Goal: Task Accomplishment & Management: Use online tool/utility

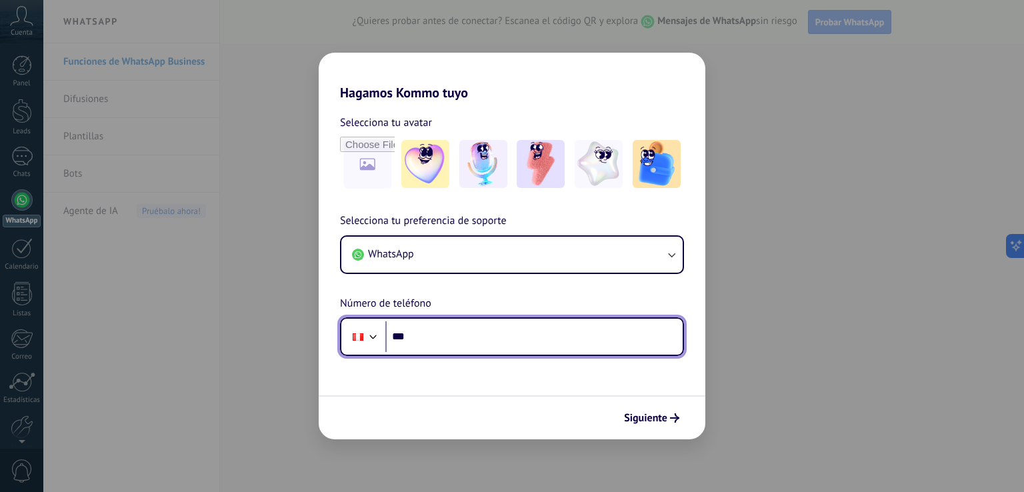
click at [468, 349] on input "***" at bounding box center [533, 336] width 297 height 31
click at [469, 345] on input "***" at bounding box center [533, 336] width 297 height 31
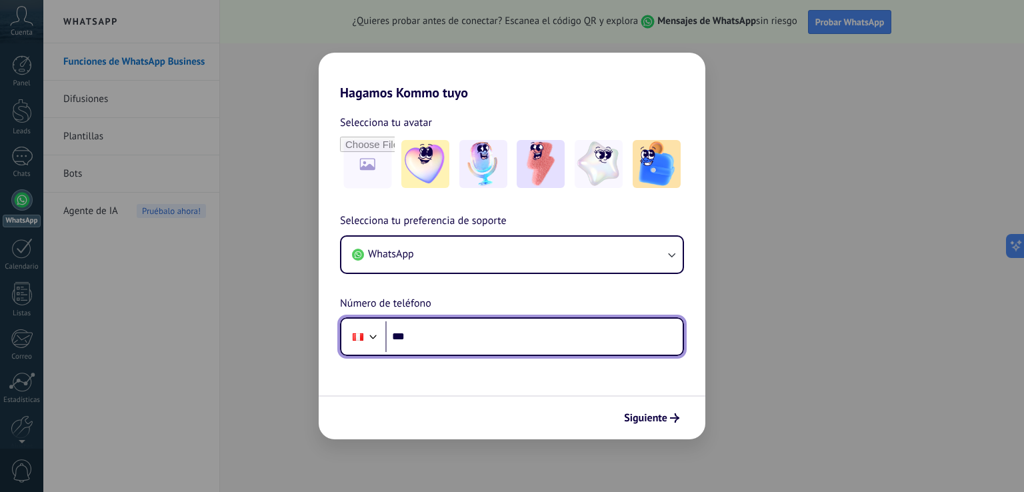
click at [551, 346] on input "***" at bounding box center [533, 336] width 297 height 31
paste input "**********"
type input "**********"
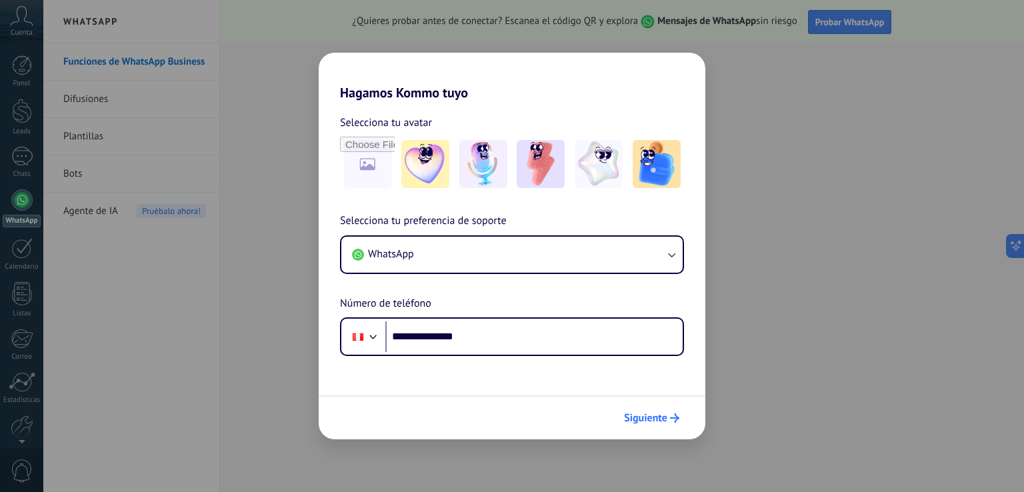
click at [656, 417] on span "Siguiente" at bounding box center [645, 417] width 43 height 9
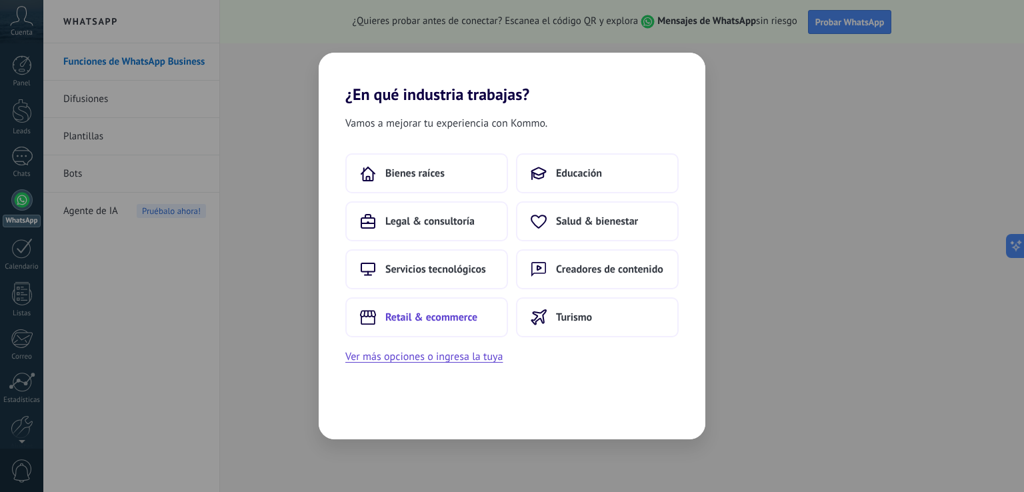
click at [439, 314] on span "Retail & ecommerce" at bounding box center [431, 317] width 92 height 13
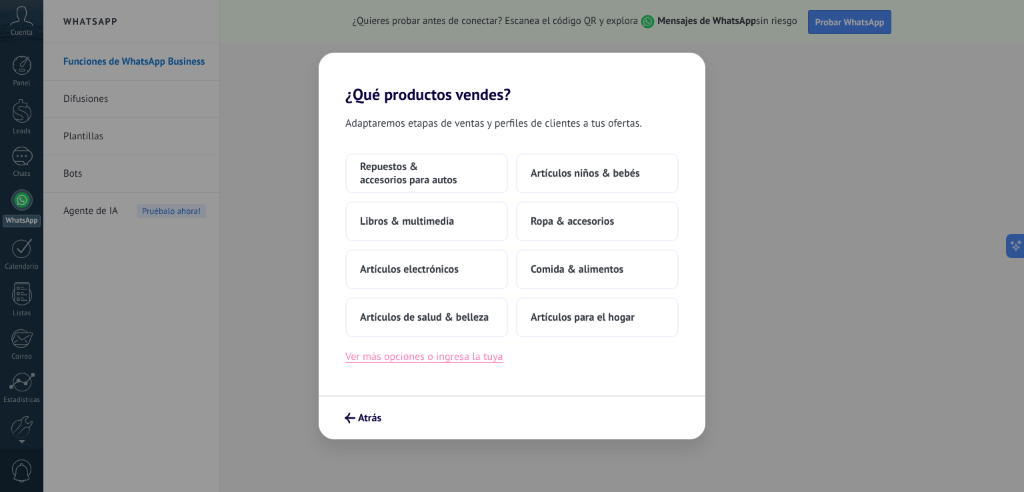
click at [395, 355] on button "Ver más opciones o ingresa la tuya" at bounding box center [423, 356] width 157 height 17
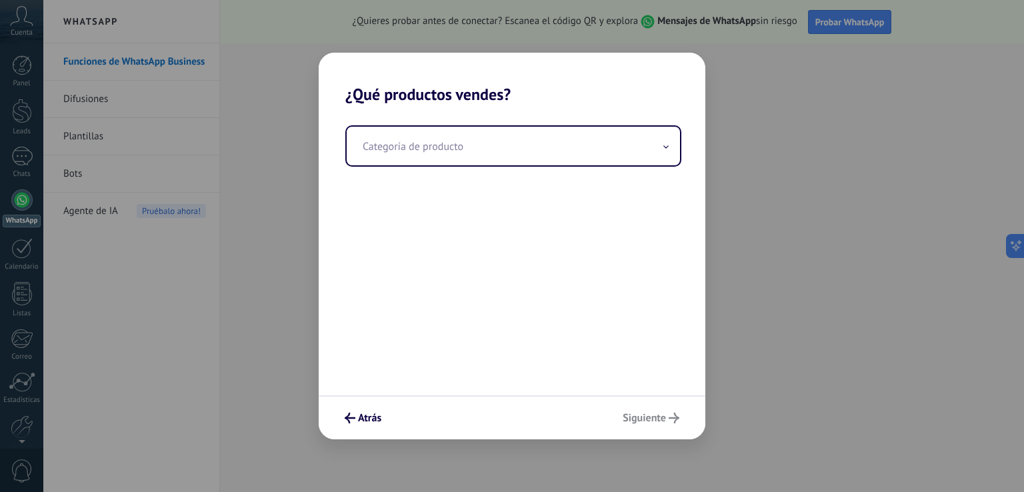
click at [443, 121] on div "Categoría de producto" at bounding box center [512, 249] width 387 height 291
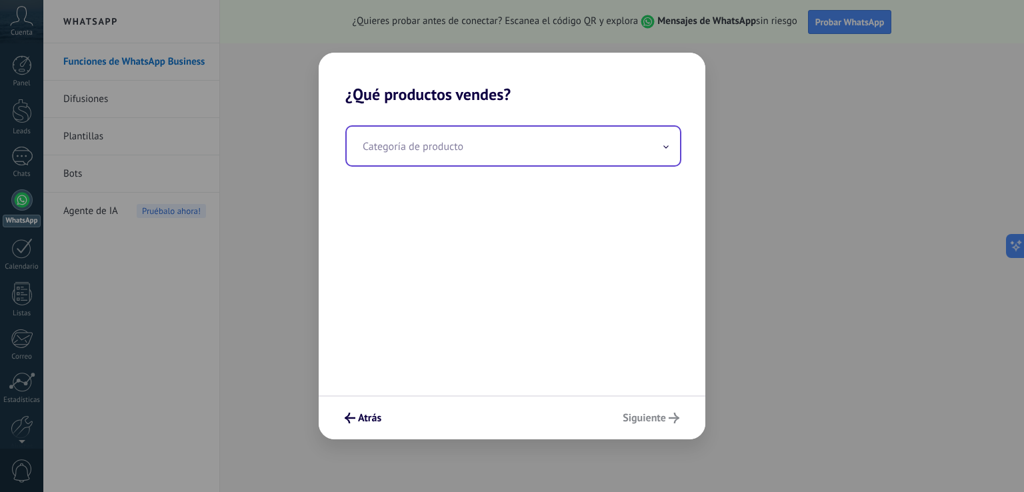
click at [445, 133] on input "text" at bounding box center [513, 146] width 333 height 39
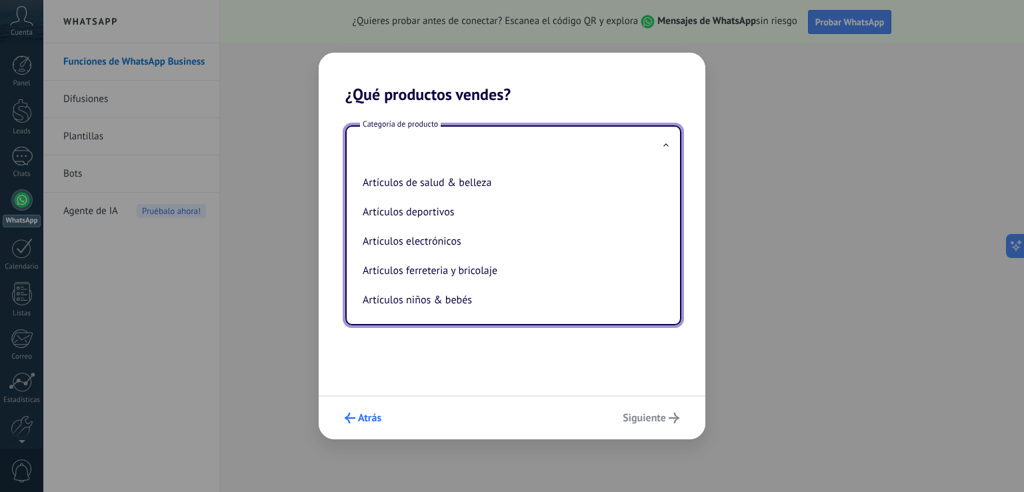
click at [368, 409] on button "Atrás" at bounding box center [363, 418] width 49 height 23
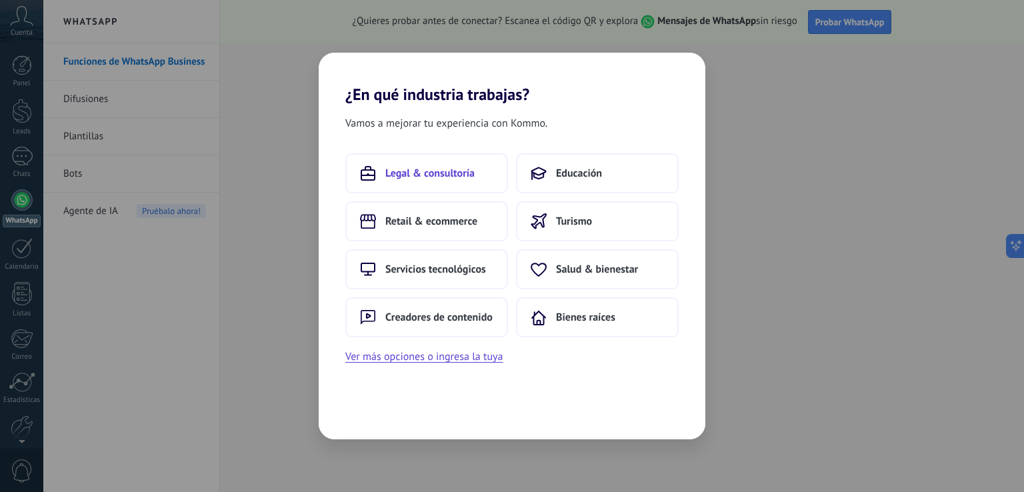
click at [467, 178] on span "Legal & consultoría" at bounding box center [429, 173] width 89 height 13
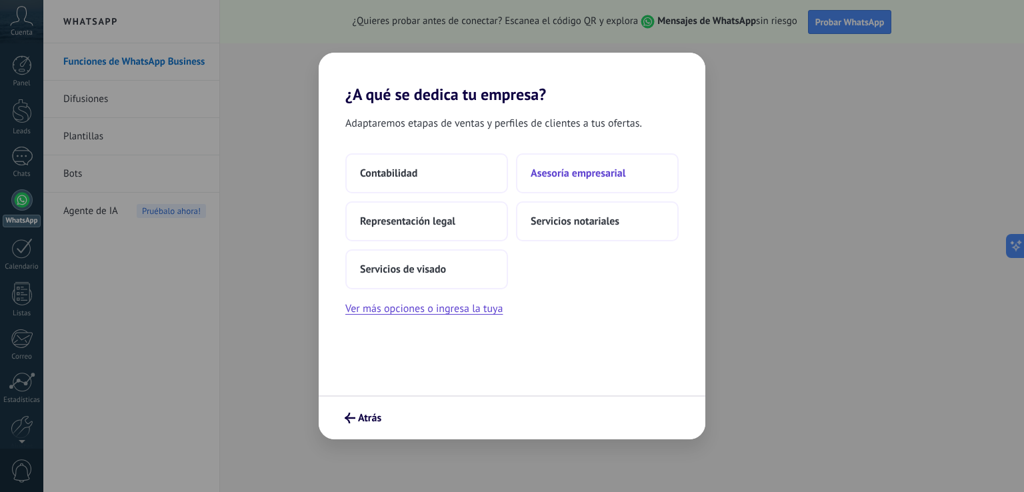
click at [562, 176] on span "Asesoría empresarial" at bounding box center [578, 173] width 95 height 13
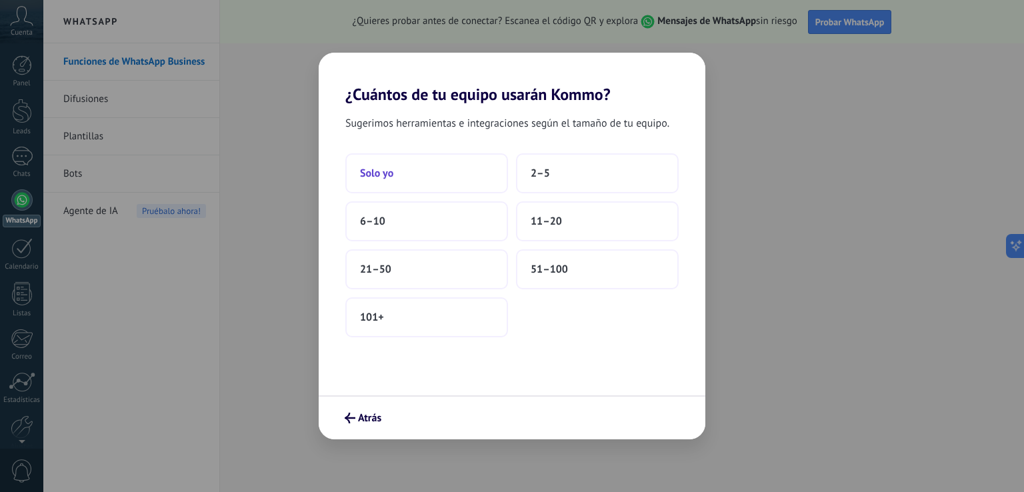
click at [433, 173] on button "Solo yo" at bounding box center [426, 173] width 163 height 40
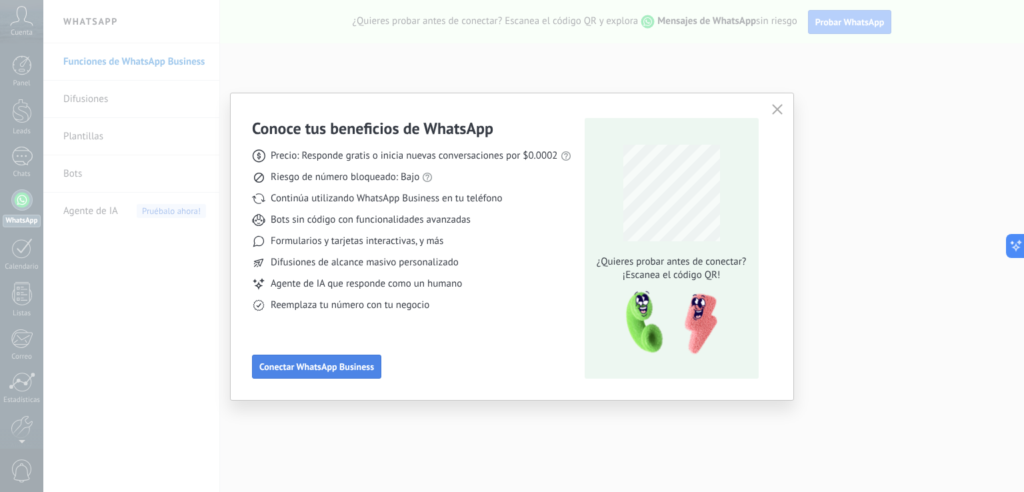
click at [359, 375] on button "Conectar WhatsApp Business" at bounding box center [316, 367] width 129 height 24
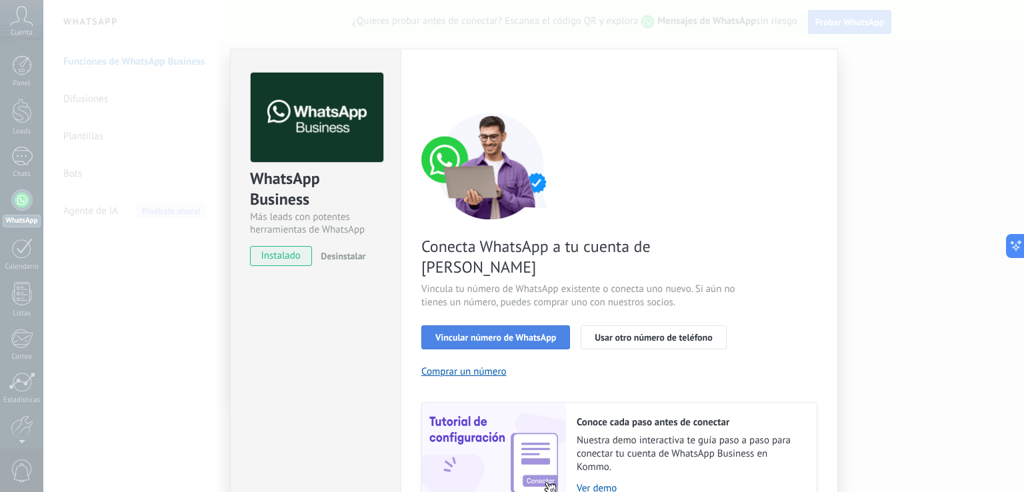
click at [485, 333] on span "Vincular número de WhatsApp" at bounding box center [495, 337] width 121 height 9
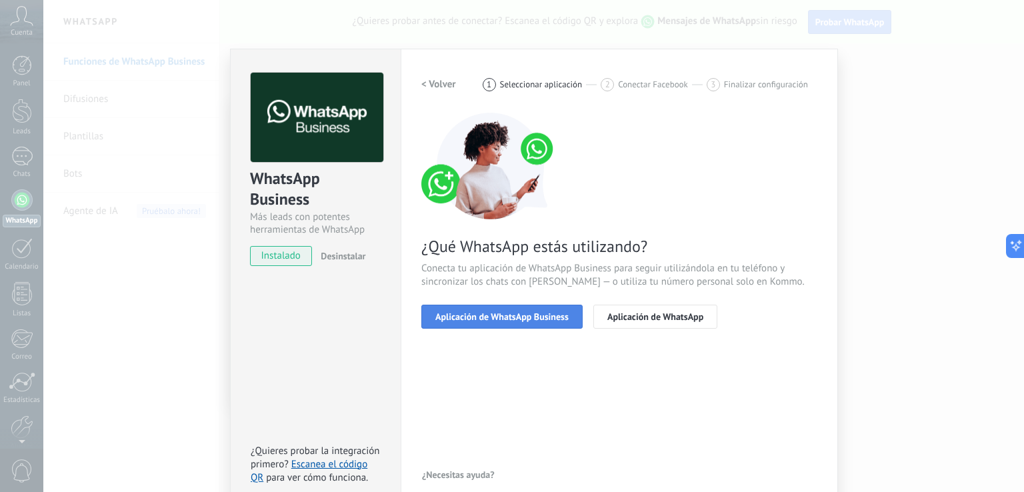
click at [487, 321] on span "Aplicación de WhatsApp Business" at bounding box center [501, 316] width 133 height 9
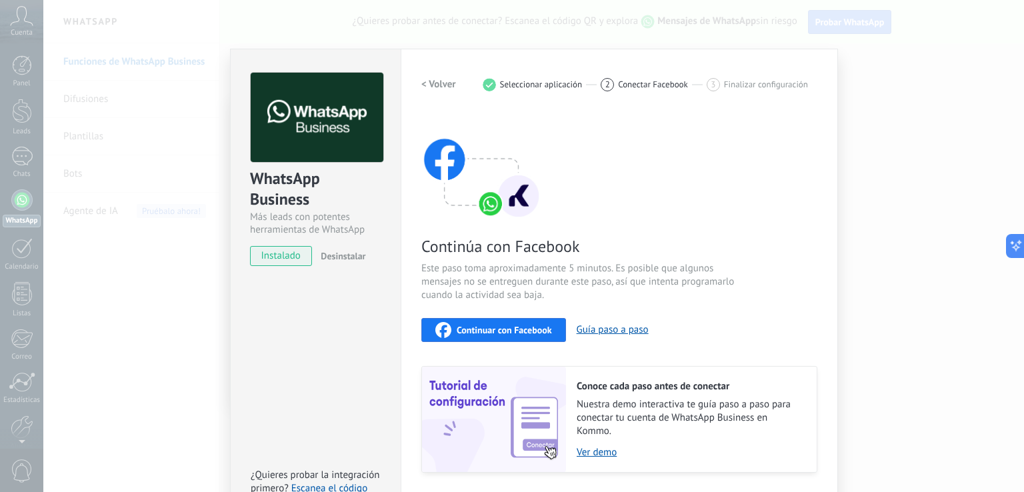
click at [546, 325] on span "Continuar con Facebook" at bounding box center [504, 329] width 95 height 9
click at [504, 327] on span "Continuar con Facebook" at bounding box center [504, 329] width 95 height 9
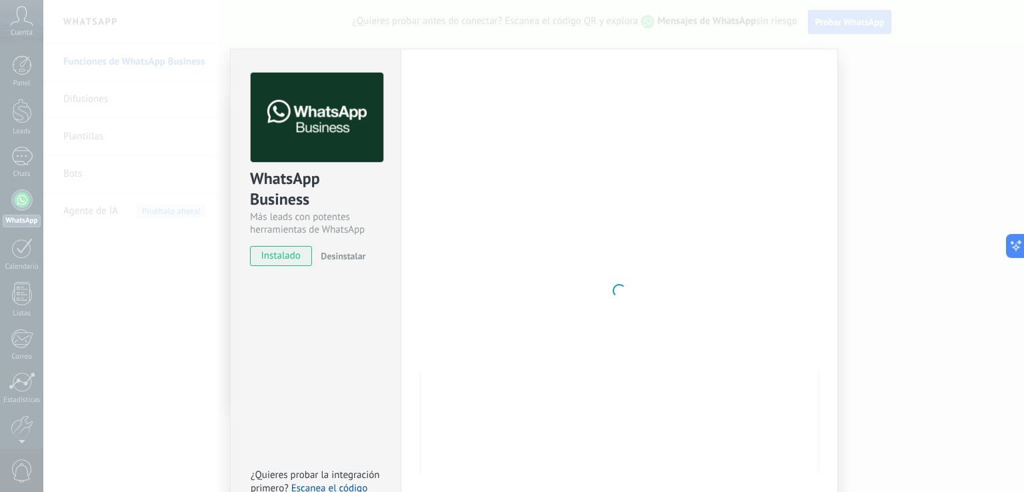
click at [517, 278] on div at bounding box center [619, 291] width 396 height 436
drag, startPoint x: 567, startPoint y: 323, endPoint x: 569, endPoint y: 333, distance: 10.2
click at [568, 327] on div at bounding box center [619, 291] width 396 height 436
drag, startPoint x: 573, startPoint y: 339, endPoint x: 602, endPoint y: 293, distance: 54.0
click at [575, 339] on div at bounding box center [619, 291] width 396 height 436
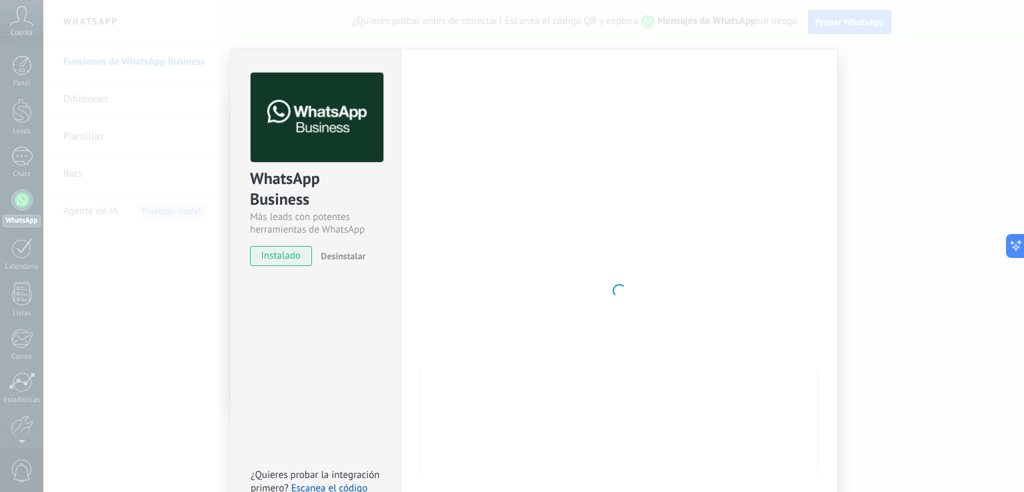
click at [606, 291] on div at bounding box center [619, 291] width 396 height 436
click at [619, 291] on span at bounding box center [618, 290] width 13 height 13
click at [621, 291] on span at bounding box center [618, 290] width 13 height 13
click at [627, 294] on div at bounding box center [619, 291] width 396 height 436
drag, startPoint x: 630, startPoint y: 309, endPoint x: 631, endPoint y: 343, distance: 34.0
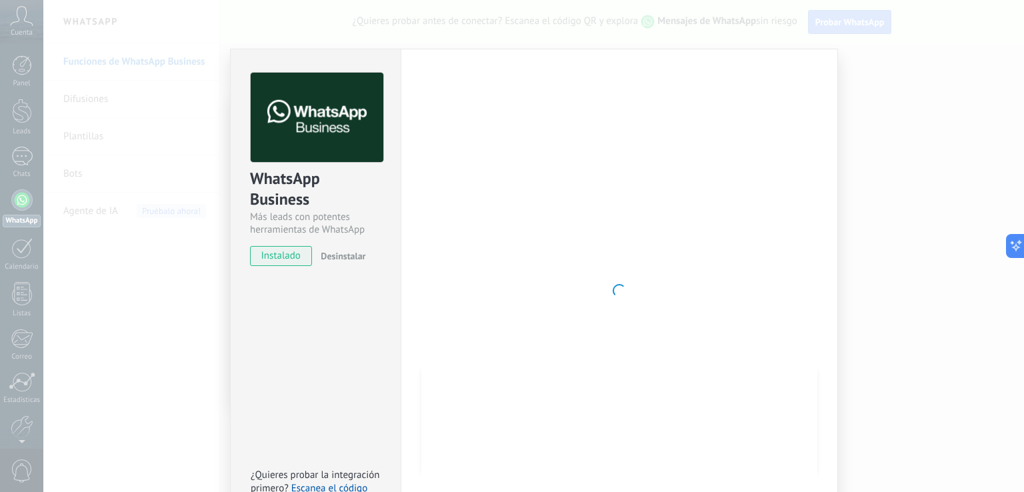
click at [632, 343] on div at bounding box center [619, 291] width 396 height 436
drag, startPoint x: 630, startPoint y: 344, endPoint x: 628, endPoint y: 351, distance: 7.5
click at [628, 351] on div at bounding box center [619, 291] width 396 height 436
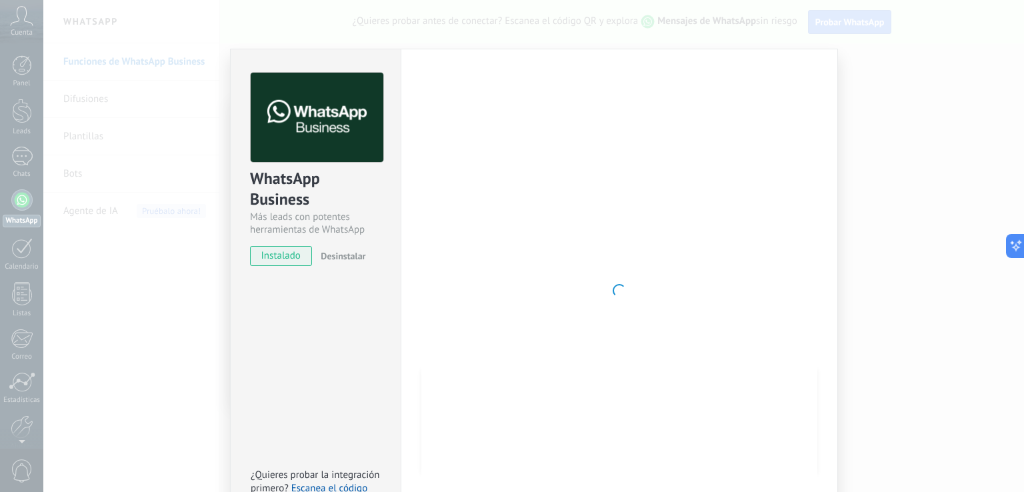
click at [628, 351] on div at bounding box center [619, 291] width 396 height 436
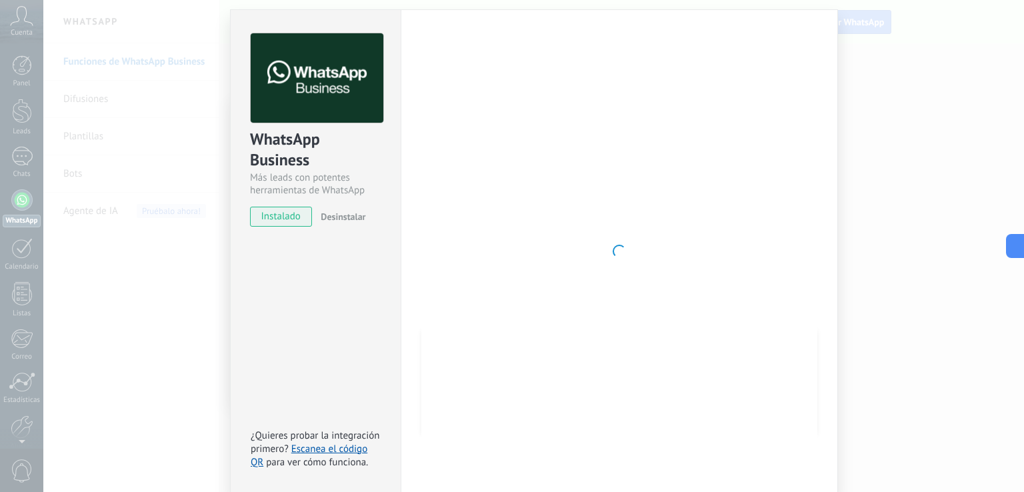
click at [329, 259] on div "WhatsApp Business Más leads con potentes herramientas de WhatsApp instalado Des…" at bounding box center [315, 251] width 171 height 484
